Goal: Book appointment/travel/reservation

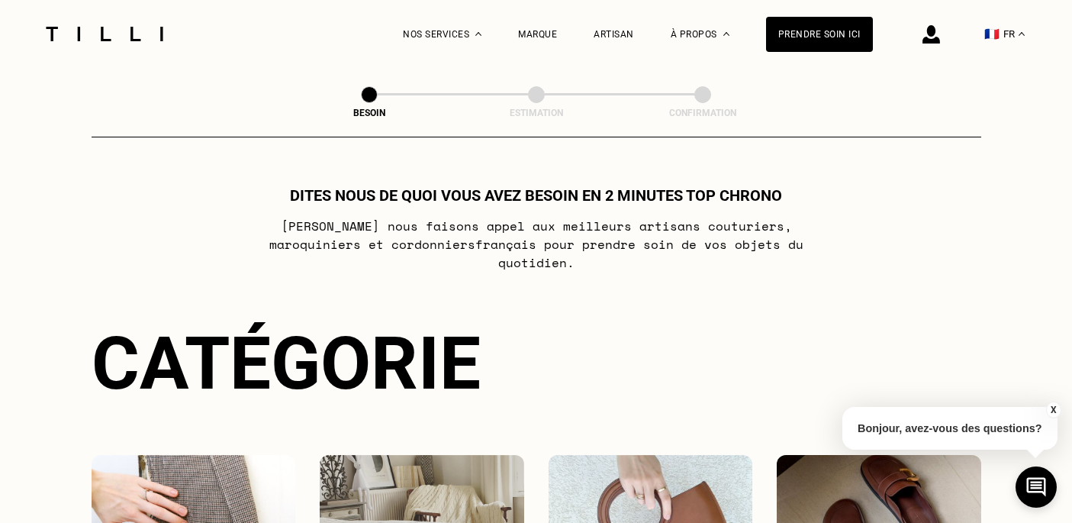
scroll to position [345, 0]
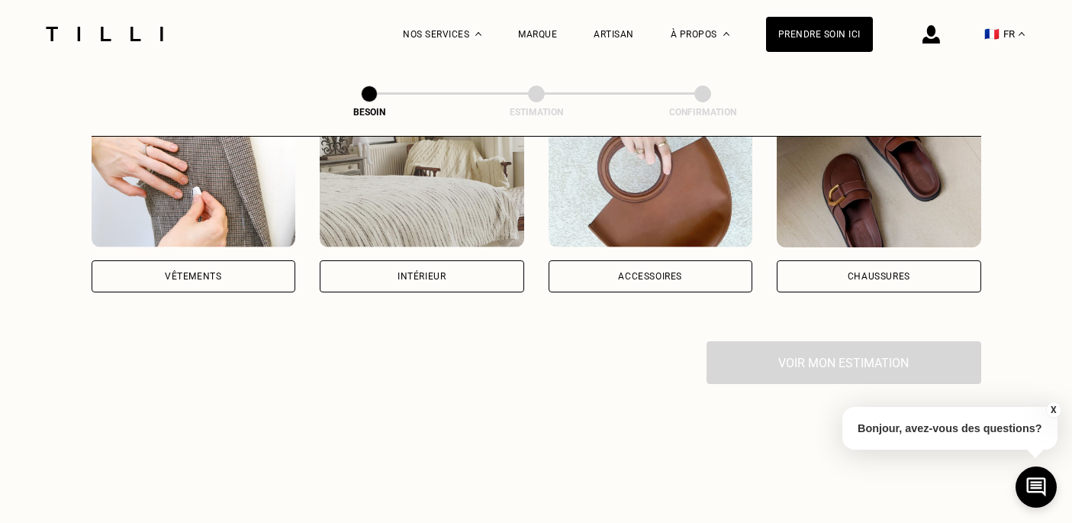
click at [424, 272] on div "Intérieur" at bounding box center [422, 276] width 48 height 9
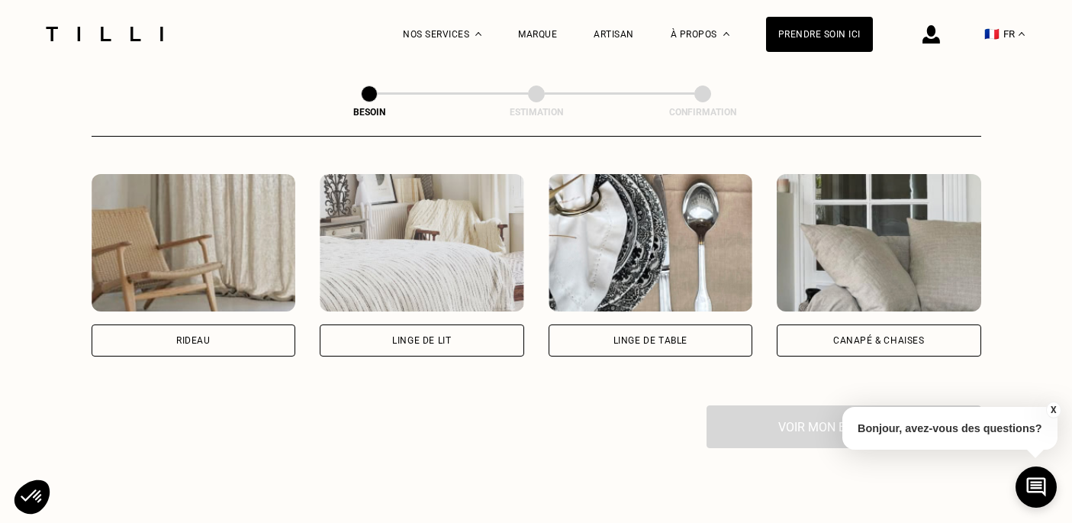
scroll to position [774, 0]
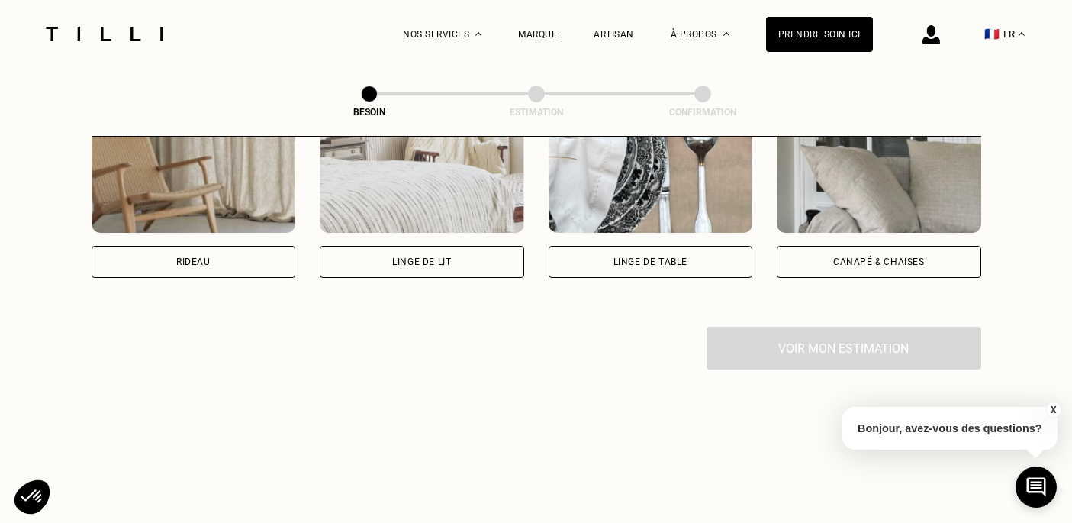
click at [233, 246] on div "Rideau" at bounding box center [194, 262] width 204 height 32
select select "FR"
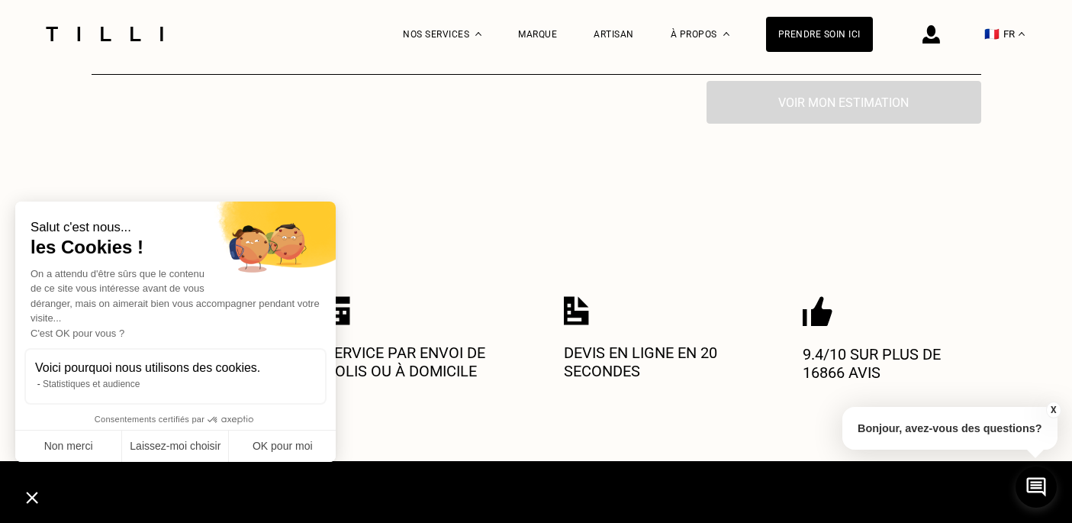
scroll to position [1166, 0]
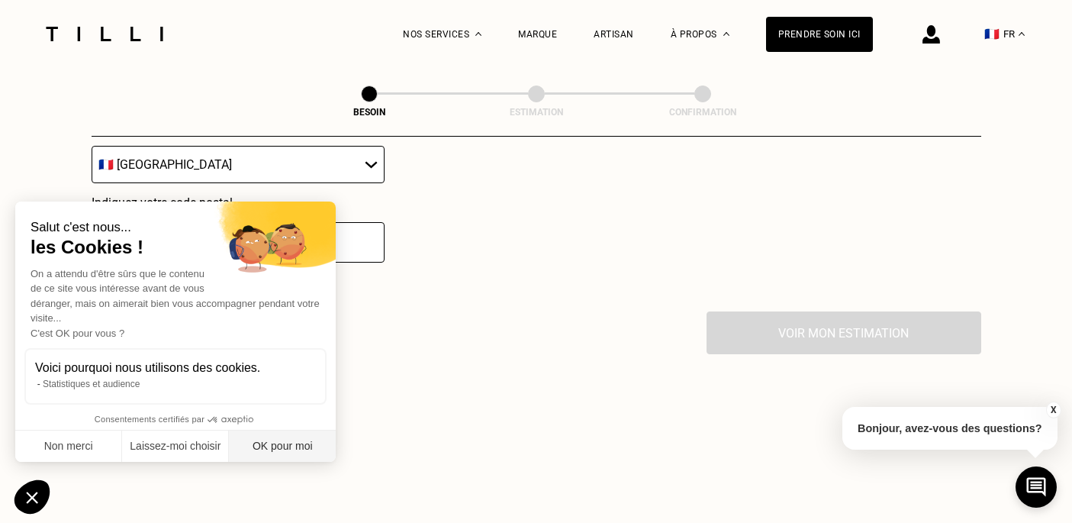
click at [285, 449] on button "OK pour moi" at bounding box center [282, 446] width 107 height 32
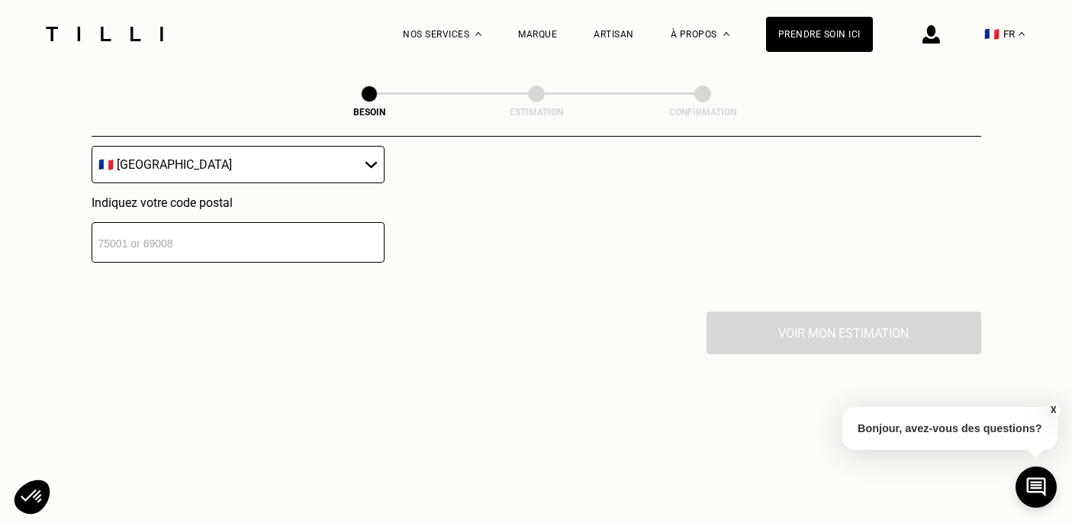
click at [253, 227] on input "number" at bounding box center [238, 242] width 293 height 40
type input "75008"
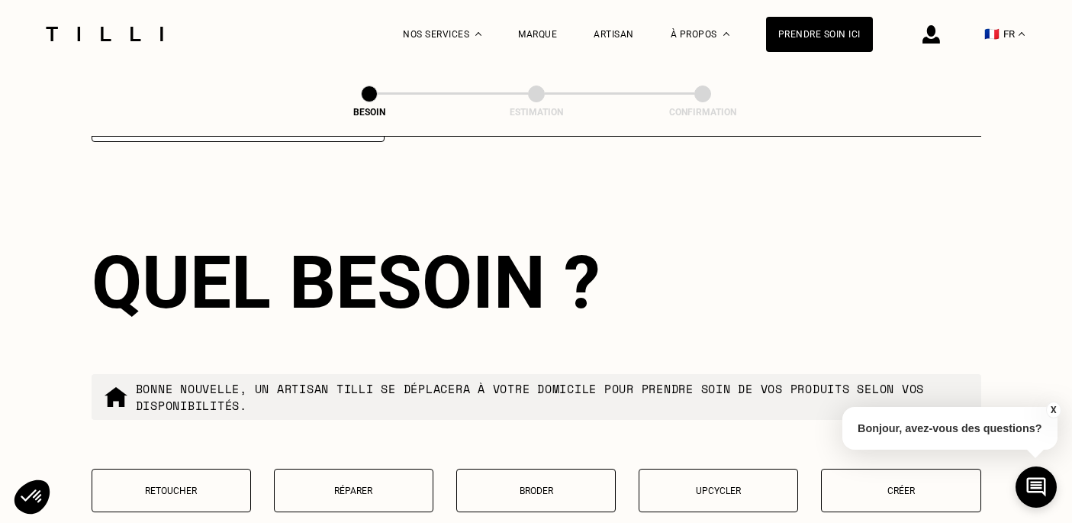
scroll to position [1483, 0]
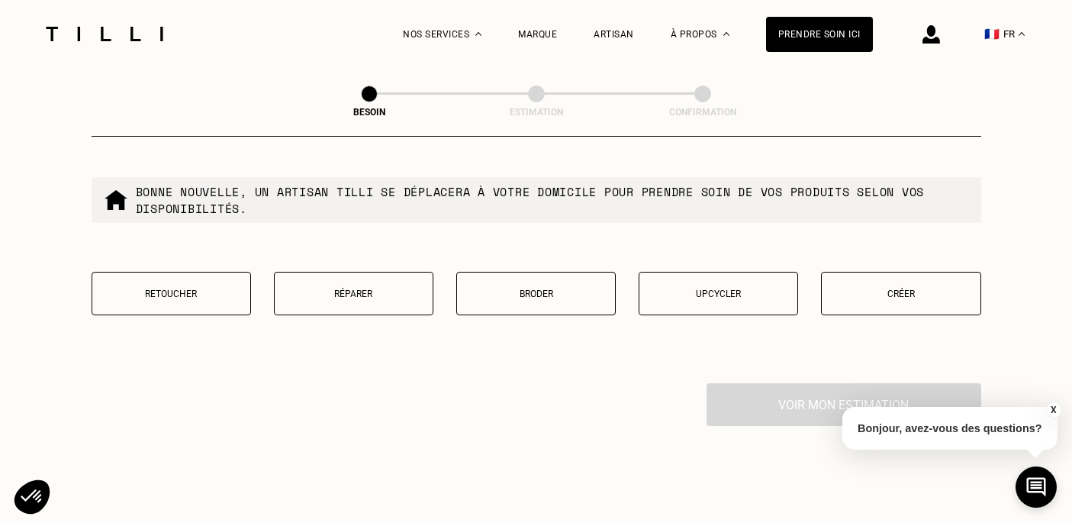
click at [217, 288] on p "Retoucher" at bounding box center [171, 293] width 143 height 11
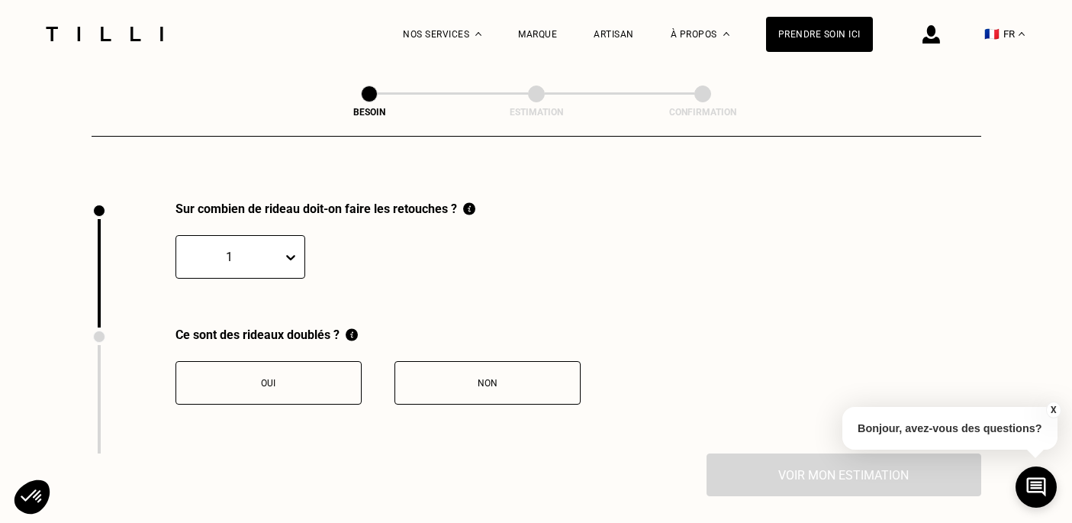
scroll to position [1679, 0]
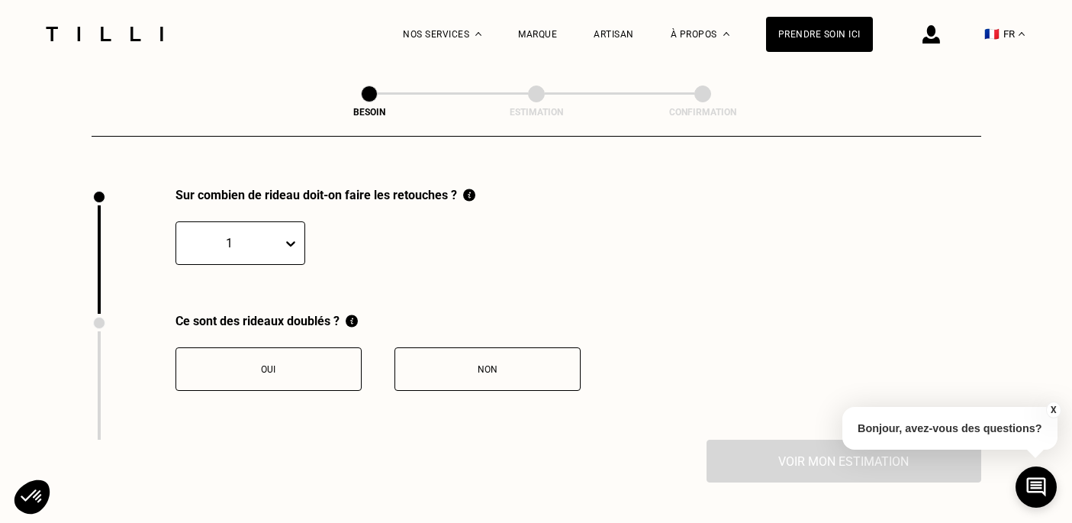
click at [288, 241] on icon at bounding box center [290, 243] width 9 height 5
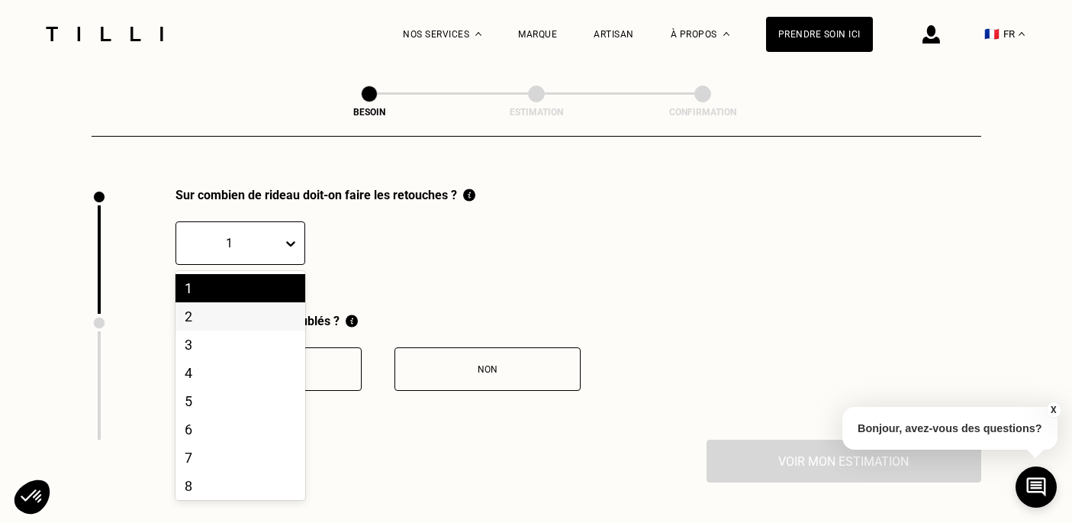
click at [270, 302] on div "2" at bounding box center [240, 316] width 130 height 28
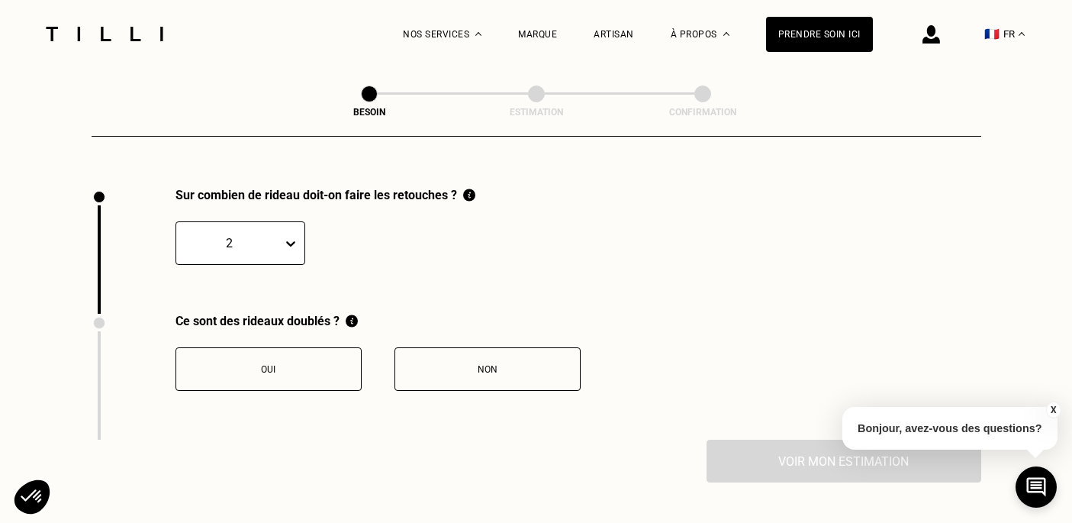
click at [301, 364] on div "Oui" at bounding box center [268, 369] width 169 height 11
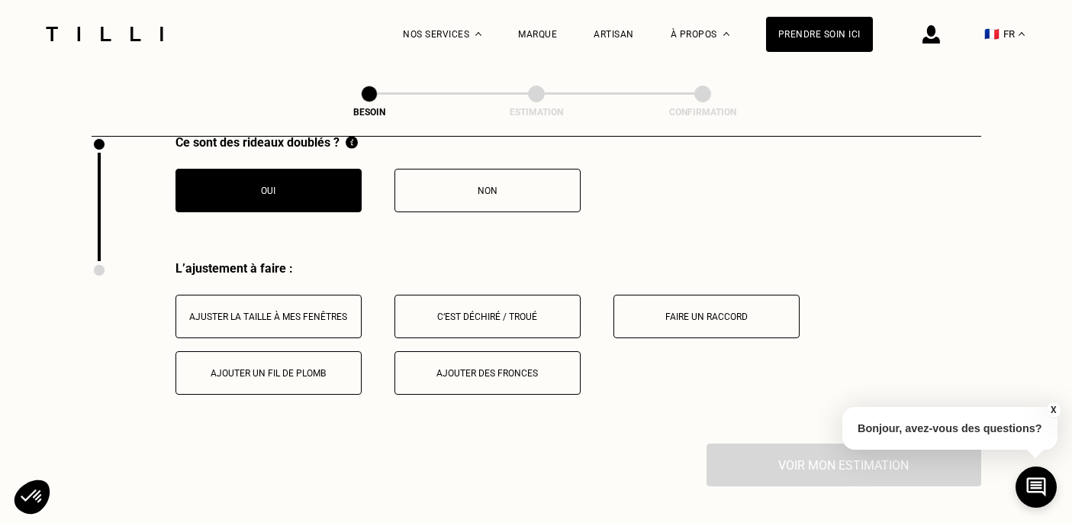
scroll to position [1843, 0]
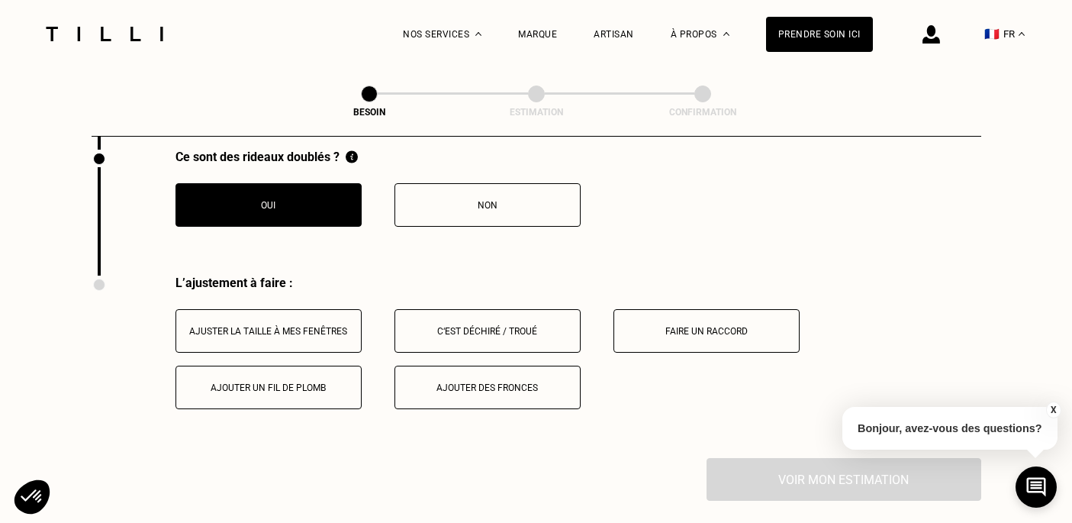
click at [458, 200] on div "Non" at bounding box center [487, 205] width 169 height 11
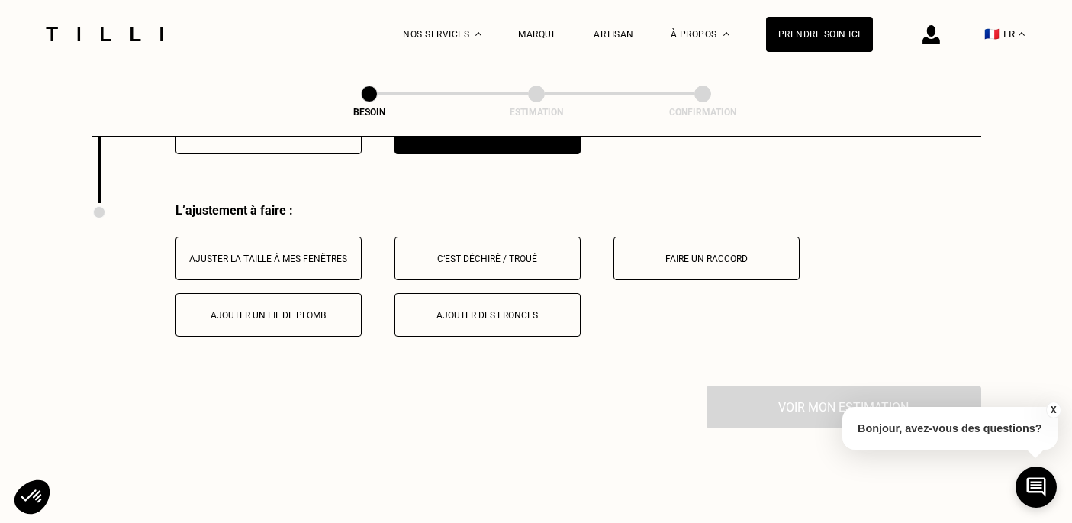
scroll to position [1930, 0]
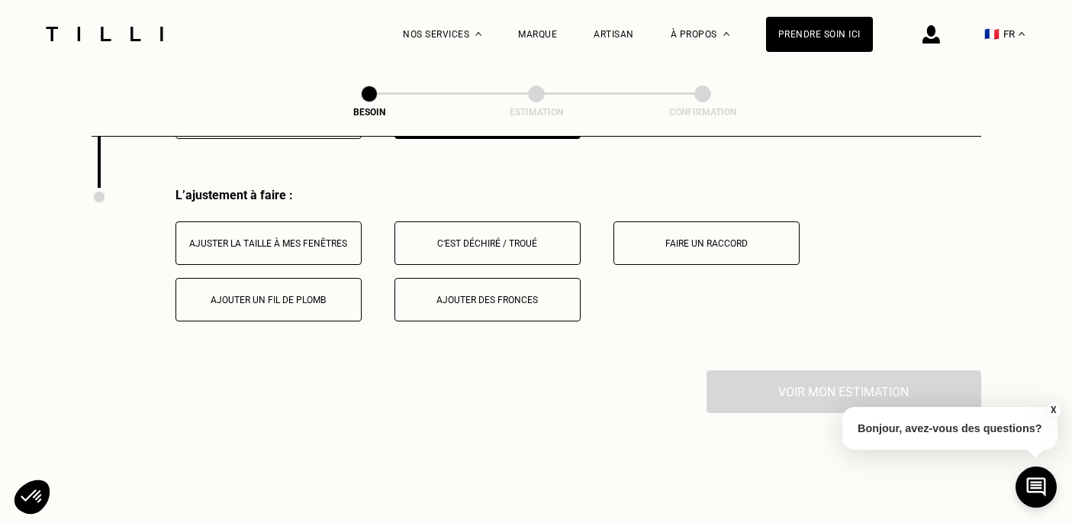
click at [313, 238] on div "Ajuster la taille à mes fenêtres" at bounding box center [268, 243] width 169 height 11
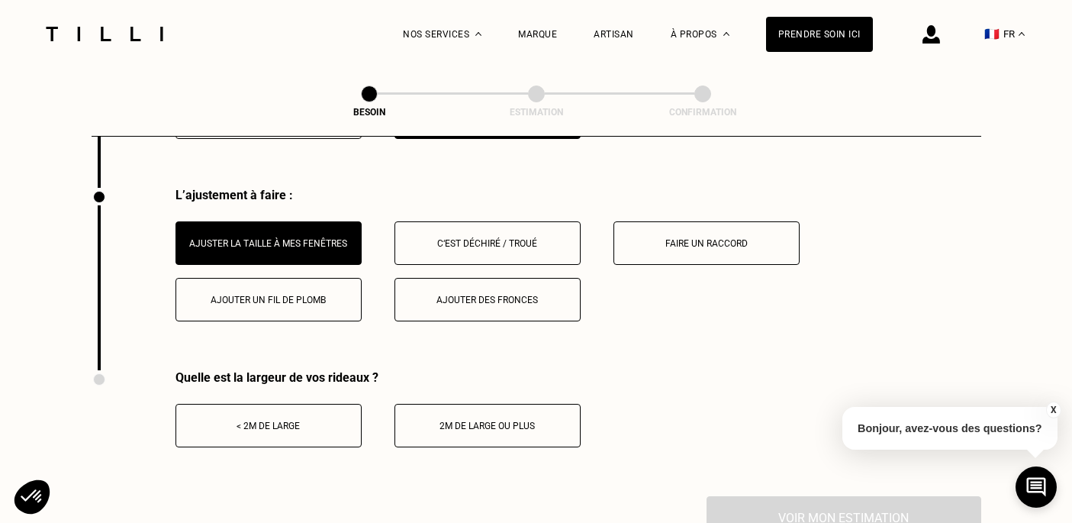
click at [271, 420] on div "< 2m de large" at bounding box center [268, 425] width 169 height 11
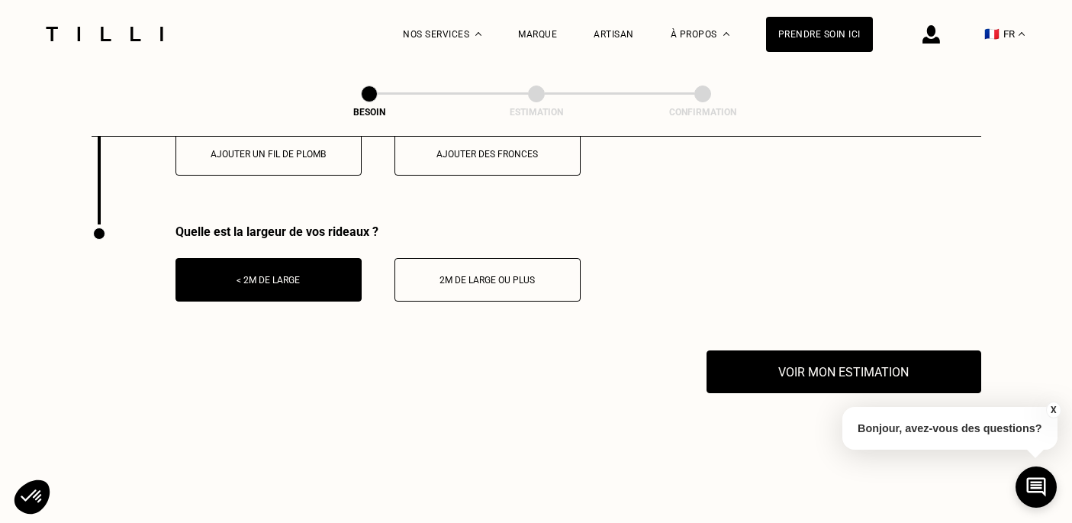
scroll to position [2088, 0]
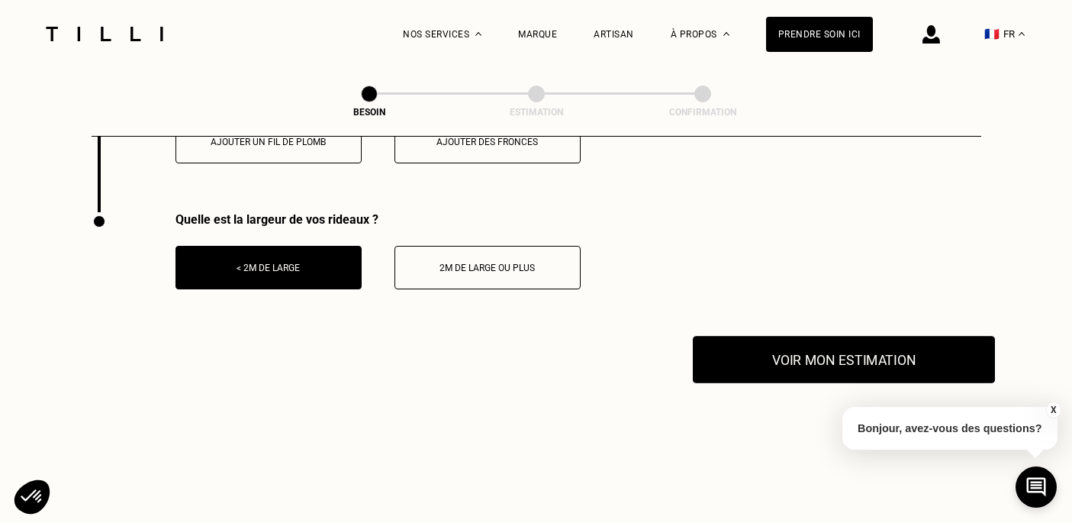
click at [778, 336] on button "Voir mon estimation" at bounding box center [844, 359] width 302 height 47
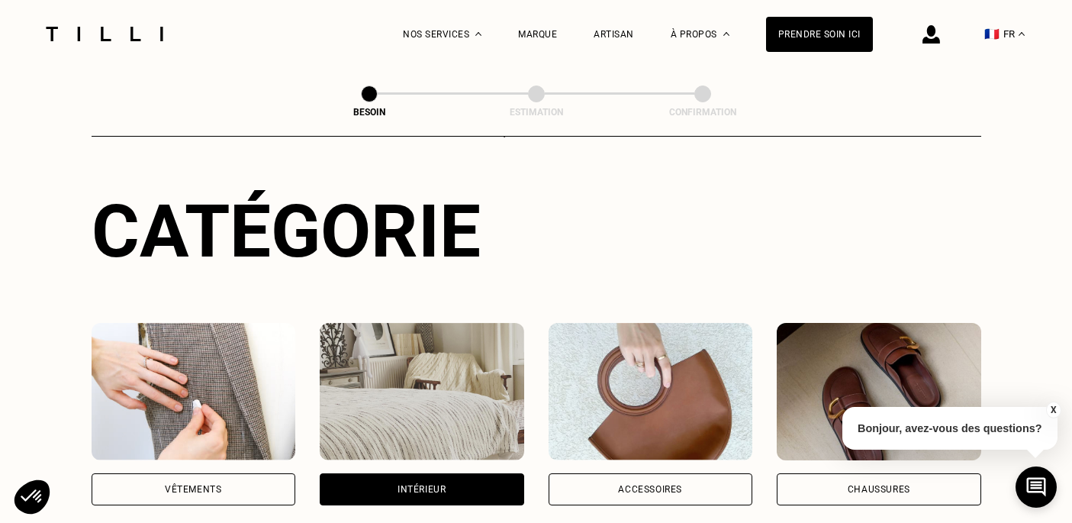
scroll to position [0, 0]
